Goal: Use online tool/utility: Utilize a website feature to perform a specific function

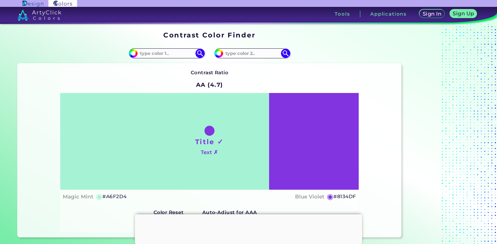
scroll to position [62, 0]
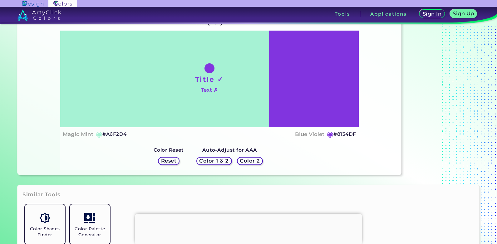
click at [166, 162] on h5 "Reset" at bounding box center [169, 161] width 14 height 5
click at [207, 163] on h5 "Color 1 & 2" at bounding box center [214, 161] width 27 height 5
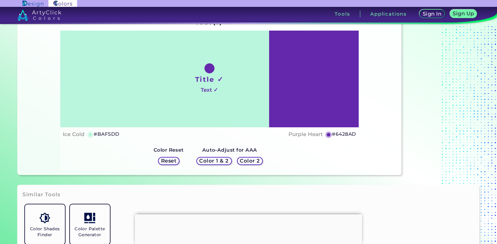
click at [210, 162] on h5 "Color 1 & 2" at bounding box center [214, 161] width 27 height 5
click at [215, 162] on h5 "Color 1 & 2" at bounding box center [214, 161] width 27 height 5
click at [248, 162] on h5 "Color 2" at bounding box center [250, 161] width 18 height 5
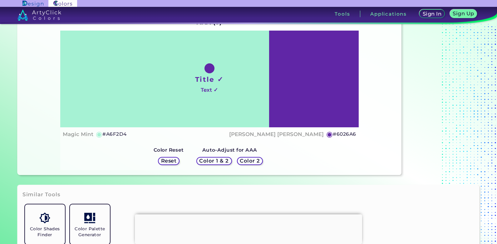
click at [213, 162] on h5 "Color 1 & 2" at bounding box center [214, 161] width 27 height 5
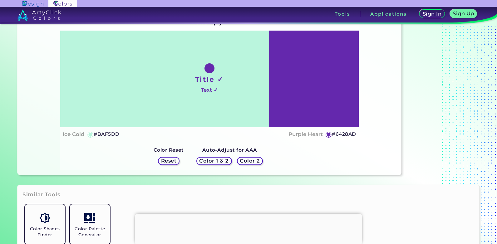
click at [98, 136] on h5 "#BAF5DD" at bounding box center [107, 134] width 26 height 8
click at [101, 134] on h5 "#BAF5DD copied" at bounding box center [107, 134] width 26 height 8
click at [168, 133] on div "Ice Cold ◉ #BAF5DD Purple Heart ◉ #6428AD" at bounding box center [209, 134] width 293 height 9
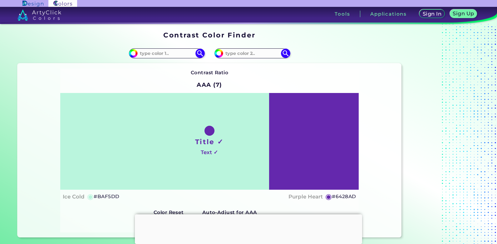
click at [350, 195] on h5 "#6428AD" at bounding box center [344, 197] width 24 height 8
click at [249, 78] on div "Contrast Ratio AAA (7) Title ✓ Text ✓ Ice Cold ◉ #BAF5DD ◉ copied" at bounding box center [209, 151] width 298 height 164
click at [161, 54] on input at bounding box center [167, 53] width 58 height 8
click at [148, 53] on input at bounding box center [167, 53] width 58 height 8
paste input "123F4E"
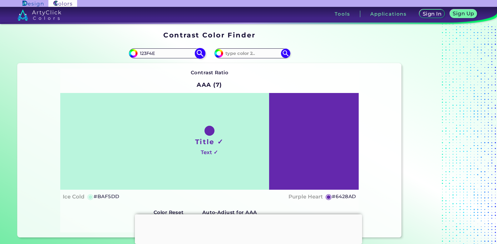
type input "123F4E"
click at [200, 52] on img at bounding box center [200, 53] width 11 height 11
type input "#123f4e"
type input "#123F4E"
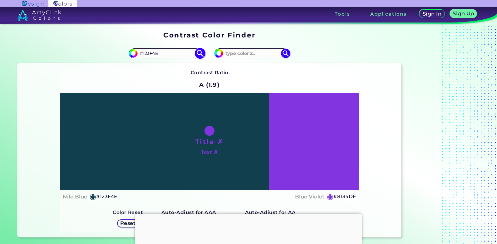
click at [201, 54] on img at bounding box center [200, 53] width 11 height 11
click at [285, 53] on img at bounding box center [285, 53] width 11 height 11
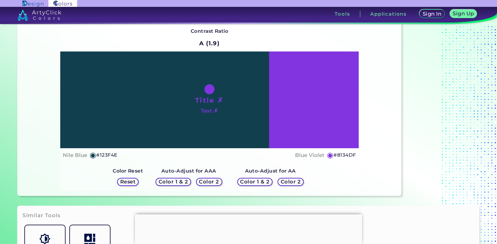
scroll to position [94, 0]
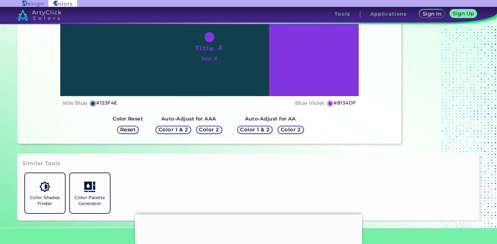
click at [174, 131] on h5 "Color 1 & 2" at bounding box center [173, 129] width 27 height 5
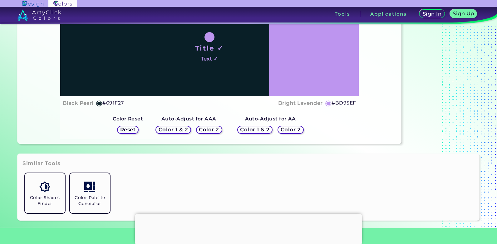
click at [174, 131] on h5 "Color 1 & 2" at bounding box center [173, 129] width 27 height 5
click at [205, 131] on h5 "Color 2" at bounding box center [209, 129] width 18 height 5
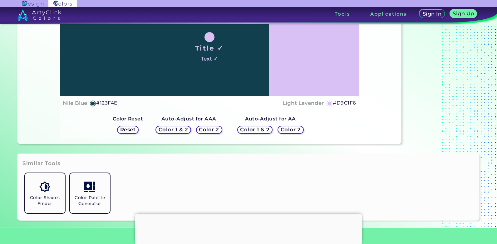
click at [181, 132] on h5 "Color 1 & 2" at bounding box center [173, 129] width 27 height 5
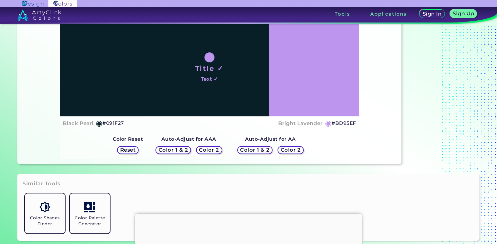
scroll to position [62, 0]
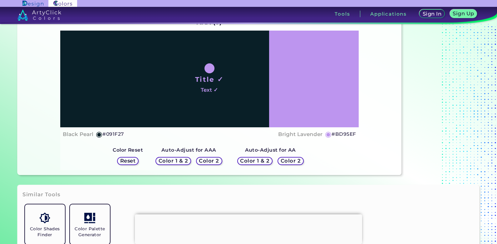
click at [261, 161] on h5 "Color 1 & 2" at bounding box center [255, 161] width 27 height 5
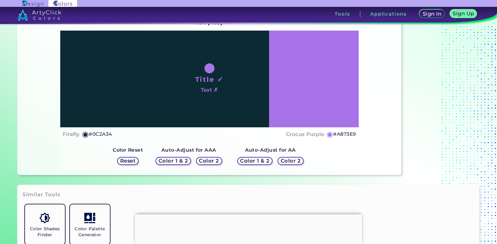
click at [261, 161] on h5 "Color 1 & 2" at bounding box center [255, 161] width 27 height 5
drag, startPoint x: 261, startPoint y: 161, endPoint x: 281, endPoint y: 160, distance: 19.4
click at [282, 160] on h5 "Color 2" at bounding box center [291, 161] width 18 height 5
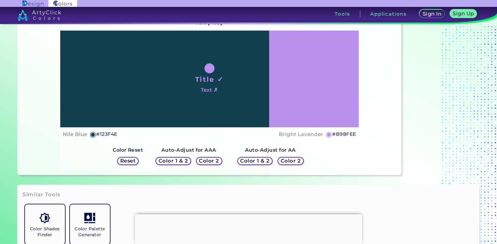
click at [282, 160] on h5 "Color 2" at bounding box center [291, 161] width 18 height 5
click at [263, 162] on h5 "Color 1 & 2" at bounding box center [255, 161] width 27 height 5
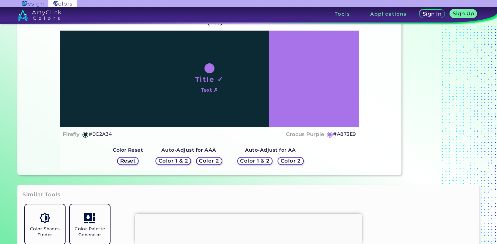
click at [163, 162] on h5 "Color 1 & 2" at bounding box center [173, 161] width 27 height 5
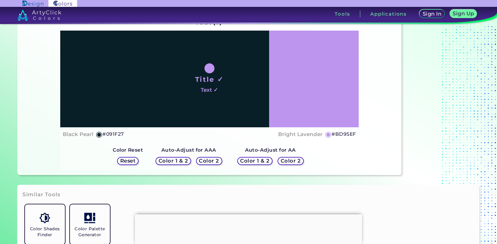
click at [135, 160] on h5 "Reset" at bounding box center [128, 161] width 14 height 5
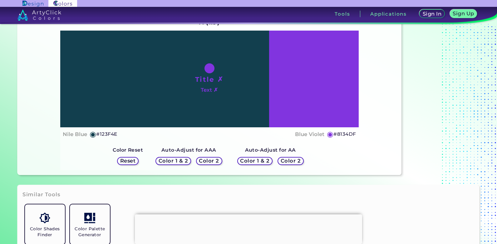
click at [182, 162] on h5 "Color 1 & 2" at bounding box center [173, 161] width 27 height 5
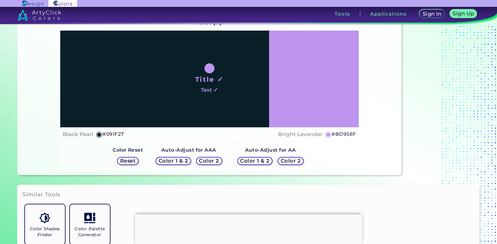
click at [215, 163] on h5 "Color 2" at bounding box center [209, 161] width 18 height 5
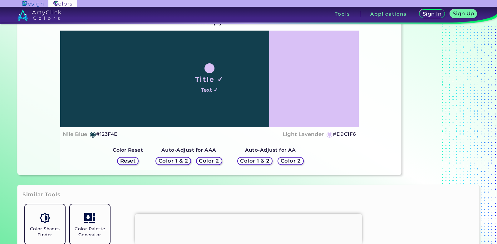
click at [263, 161] on h5 "Color 1 & 2" at bounding box center [255, 161] width 27 height 5
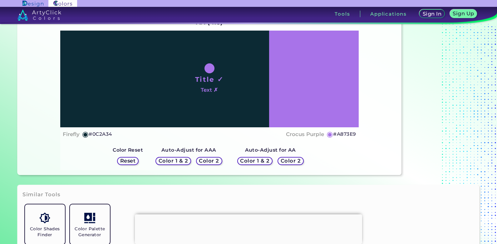
click at [286, 162] on h5 "Color 2" at bounding box center [291, 161] width 18 height 5
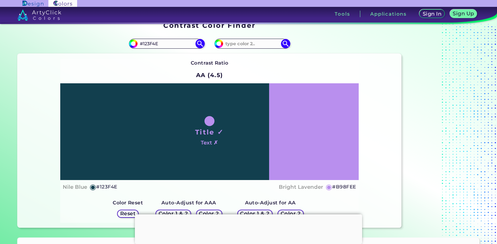
scroll to position [0, 0]
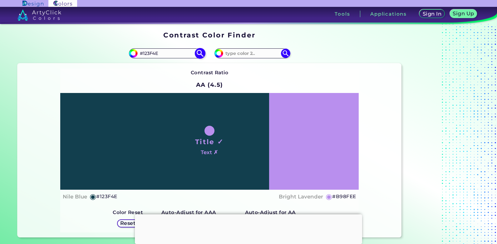
click at [171, 55] on input "#123F4E" at bounding box center [167, 53] width 58 height 8
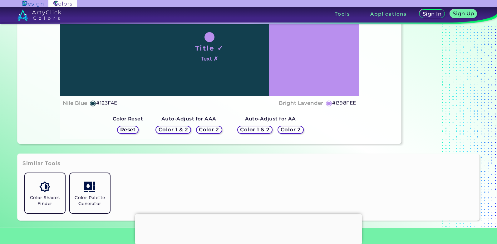
click at [202, 73] on div "Title ✓ Text ✗" at bounding box center [209, 47] width 298 height 97
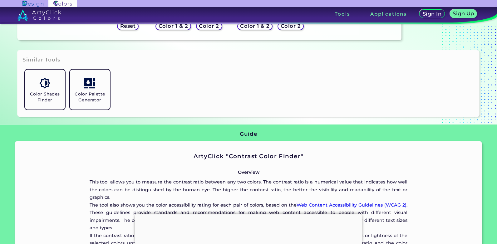
scroll to position [187, 0]
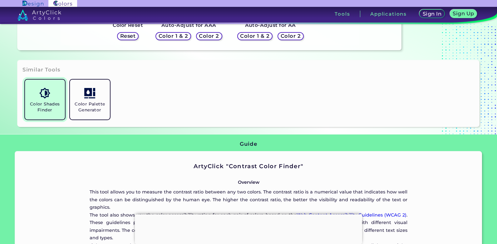
click at [46, 99] on link "Color Shades Finder" at bounding box center [44, 99] width 45 height 45
